Goal: Transaction & Acquisition: Purchase product/service

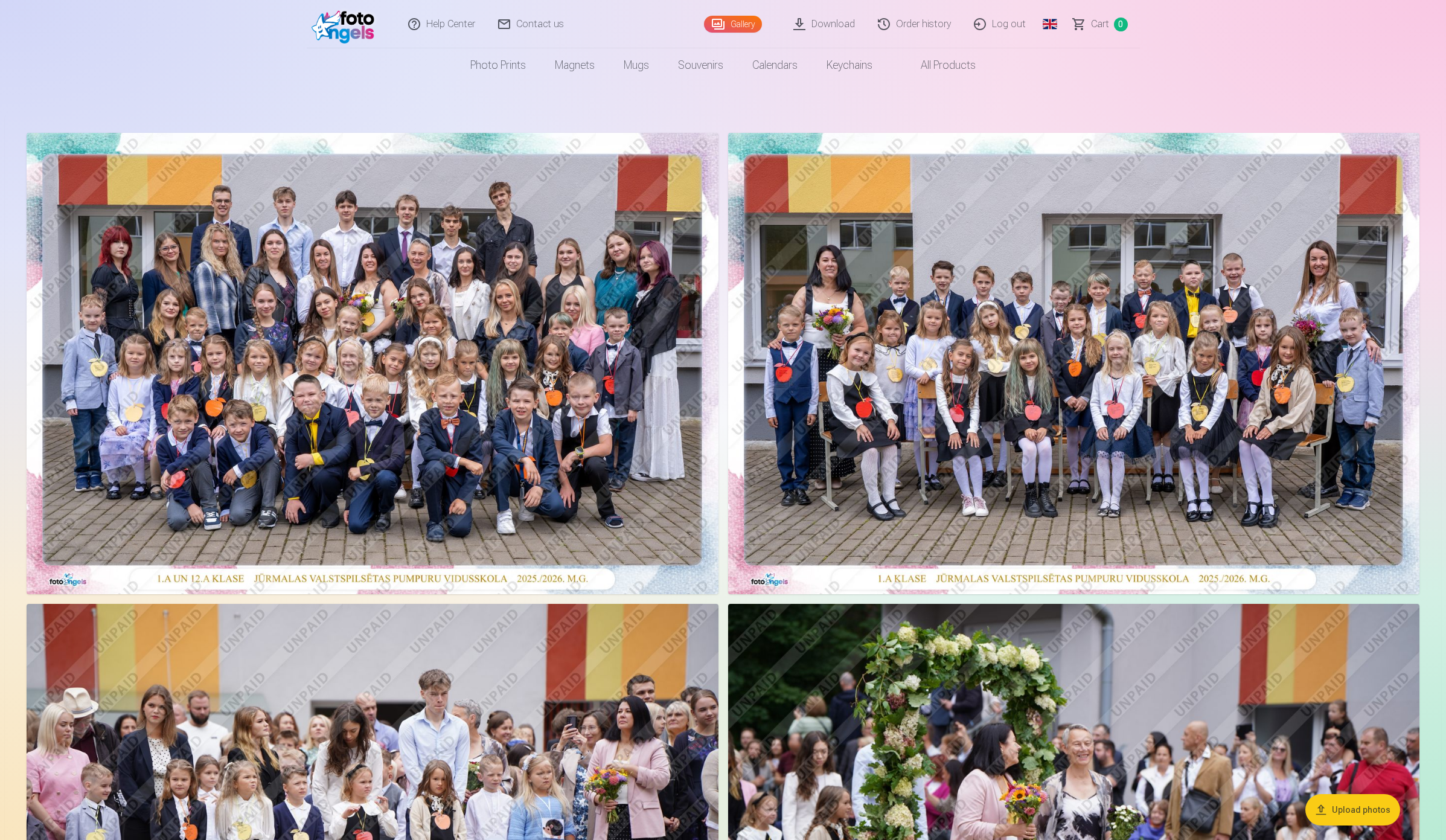
click at [495, 370] on img at bounding box center [372, 363] width 692 height 461
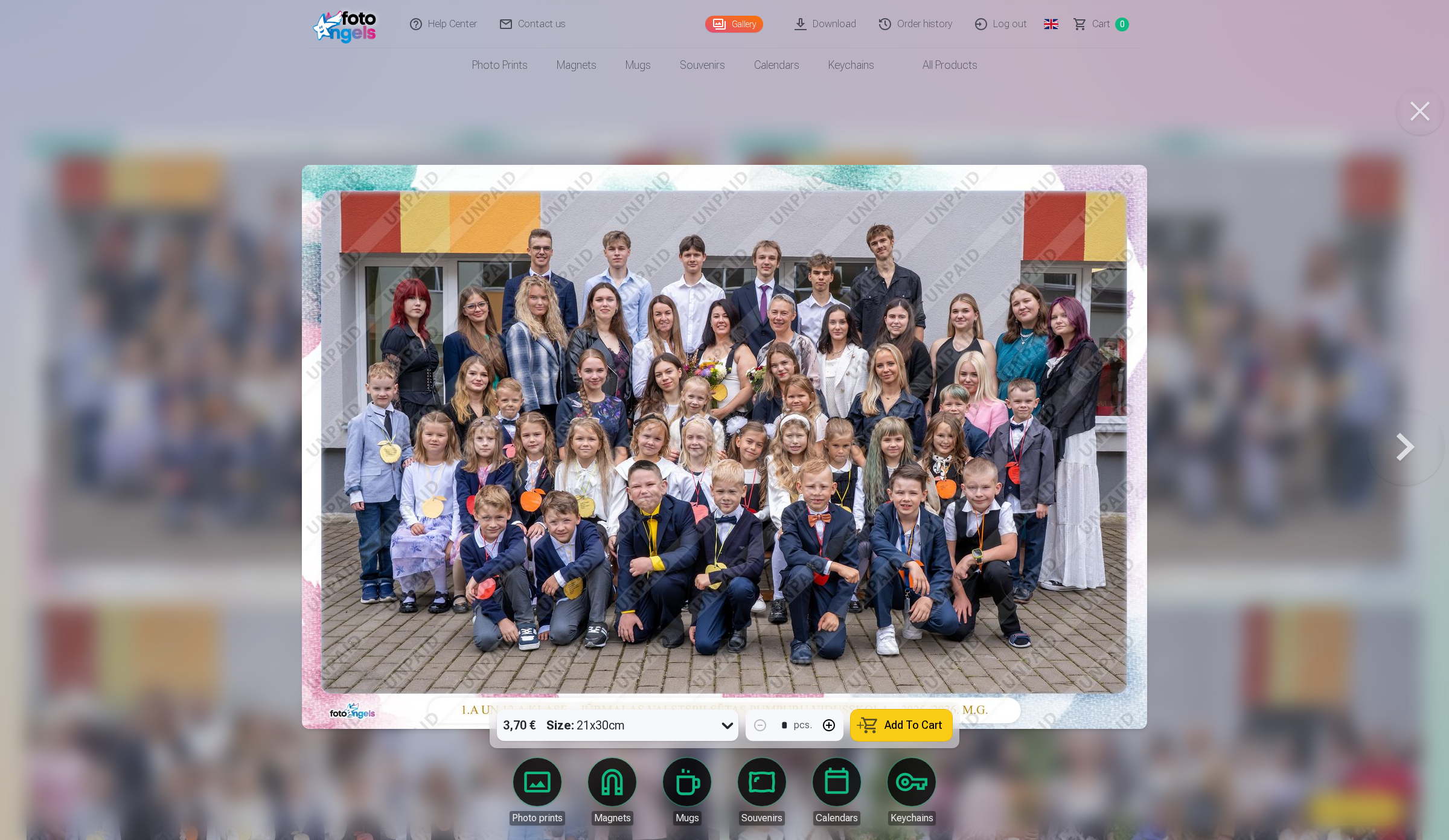
click at [912, 722] on span "Add To Cart" at bounding box center [913, 725] width 58 height 11
click at [1101, 23] on span "Сart" at bounding box center [1102, 24] width 18 height 15
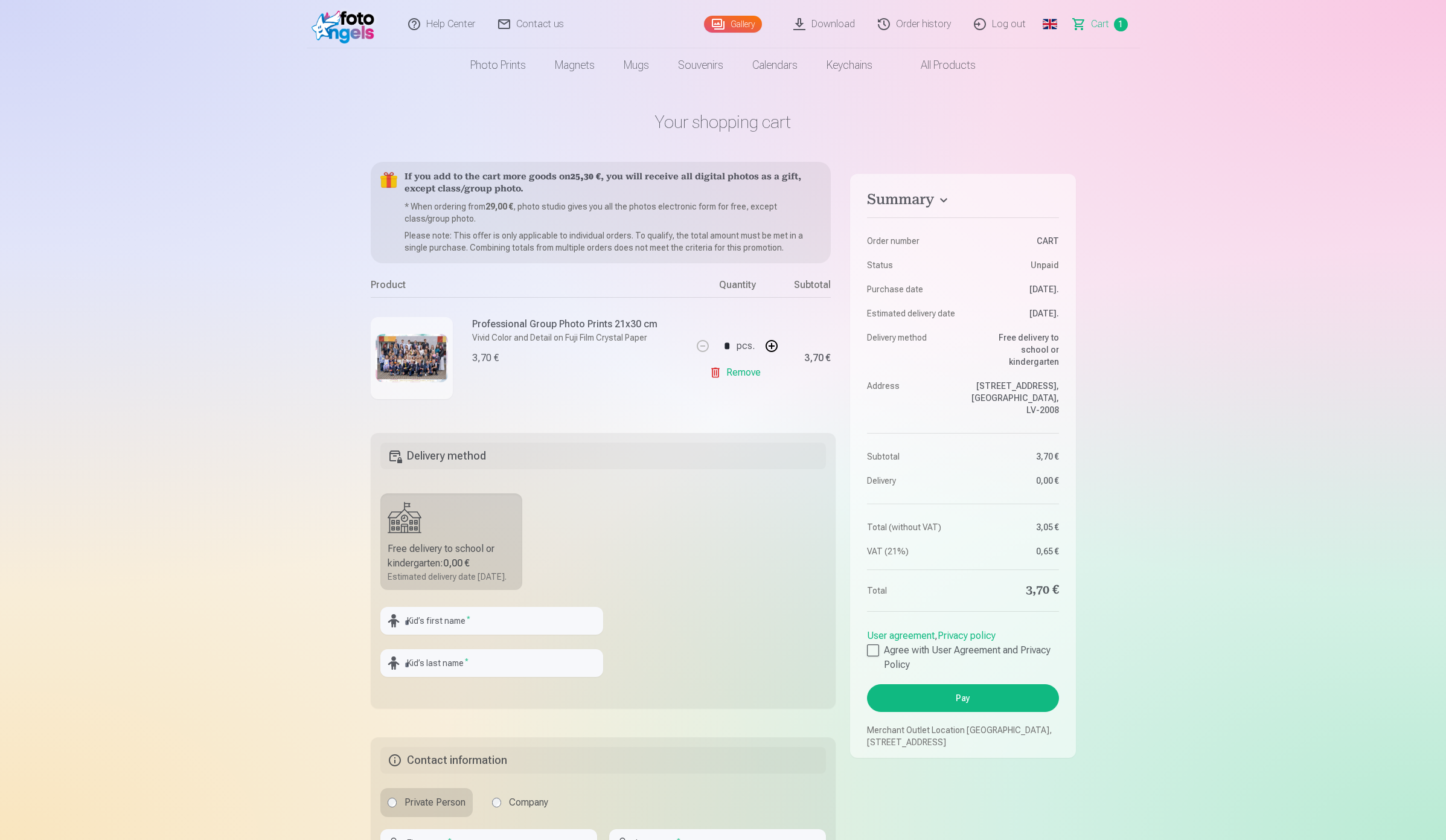
click at [738, 375] on link "Remove" at bounding box center [737, 372] width 56 height 24
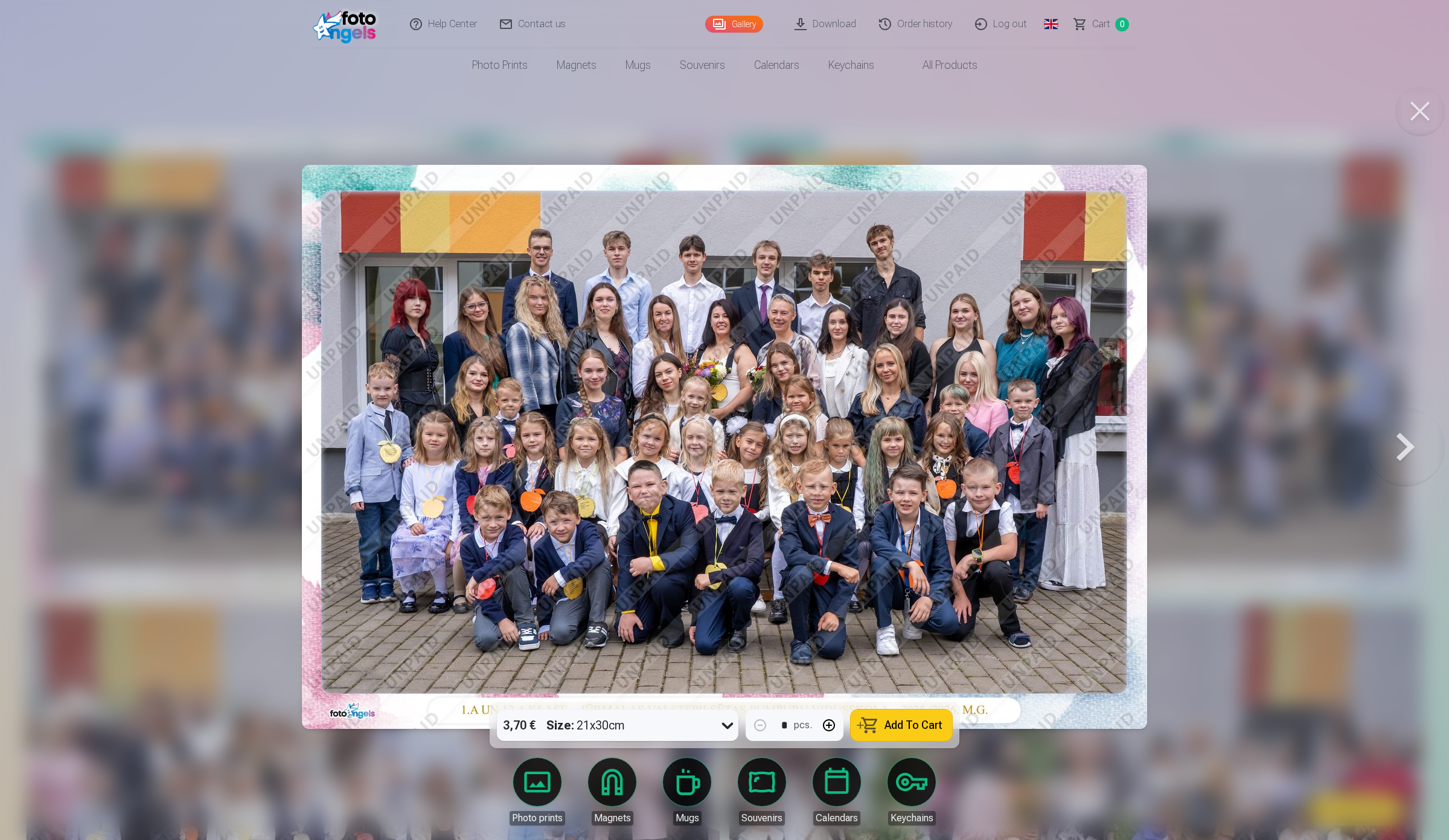
click at [99, 223] on div at bounding box center [724, 420] width 1449 height 840
